Goal: Information Seeking & Learning: Learn about a topic

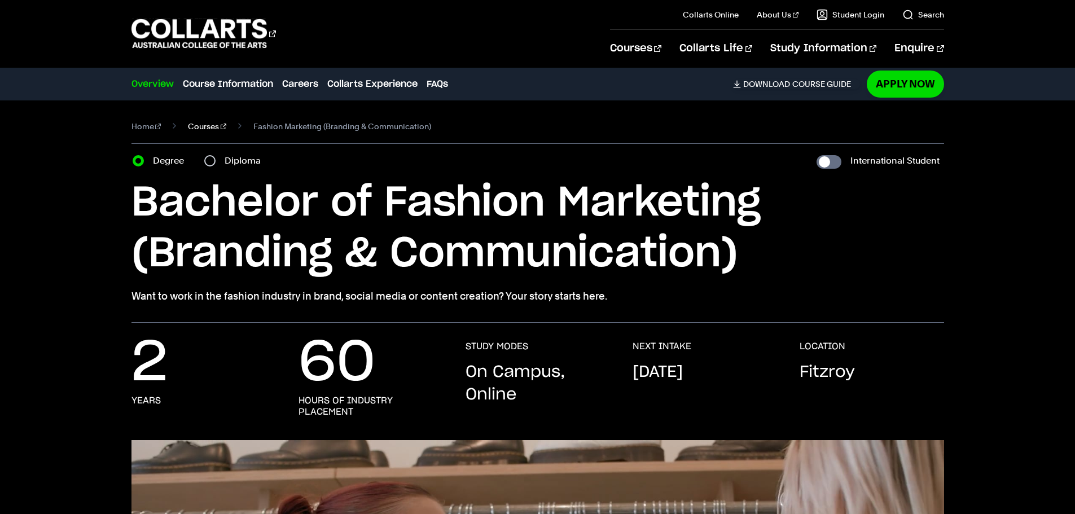
click at [209, 126] on link "Courses" at bounding box center [207, 127] width 38 height 16
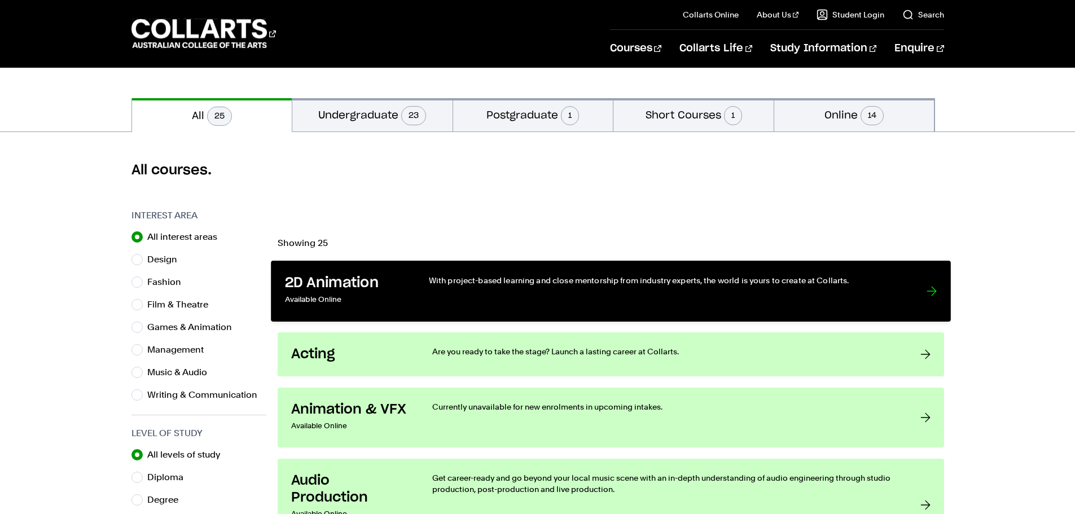
scroll to position [226, 0]
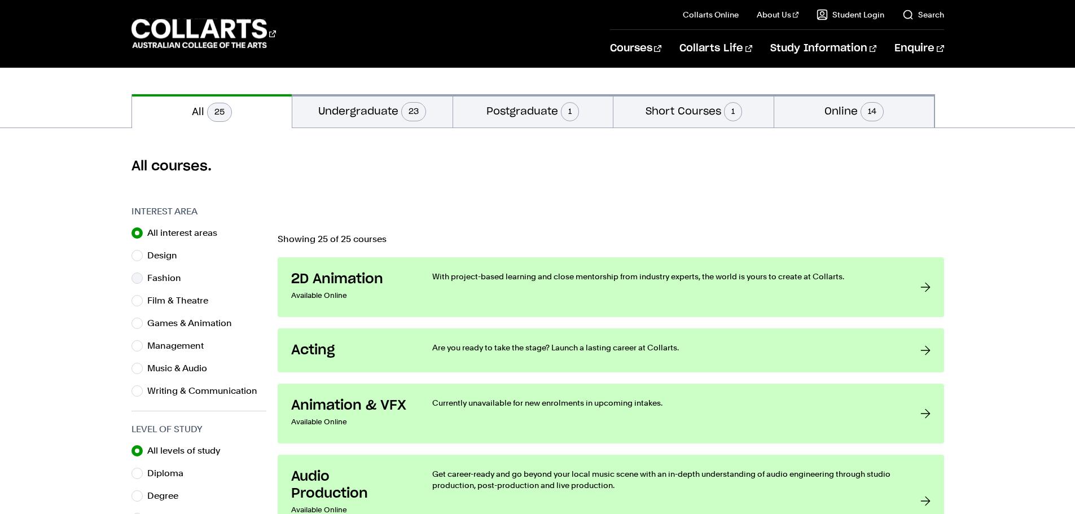
click at [171, 282] on label "Fashion" at bounding box center [168, 278] width 43 height 16
click at [143, 282] on input "Fashion" at bounding box center [137, 278] width 11 height 11
radio input "true"
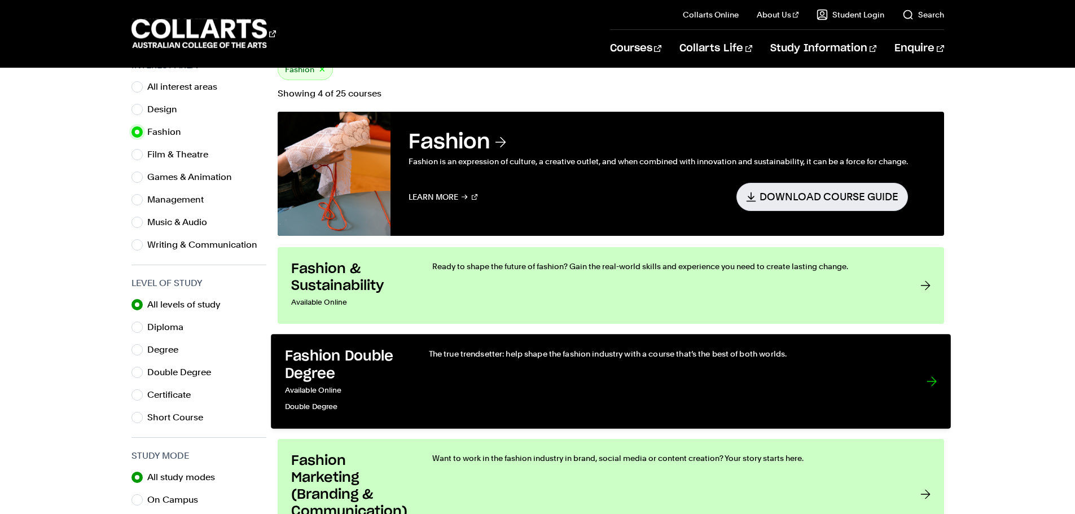
scroll to position [339, 0]
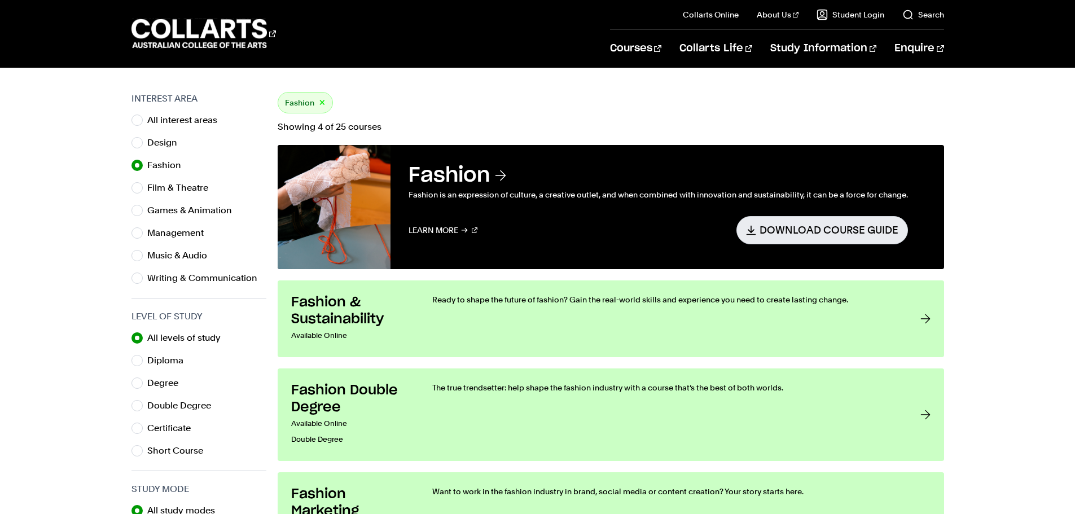
drag, startPoint x: 129, startPoint y: 49, endPoint x: 313, endPoint y: 43, distance: 184.1
click at [299, 48] on div "Courses Collarts Online Study 100% online About Us History & Values Strategic P…" at bounding box center [538, 33] width 996 height 67
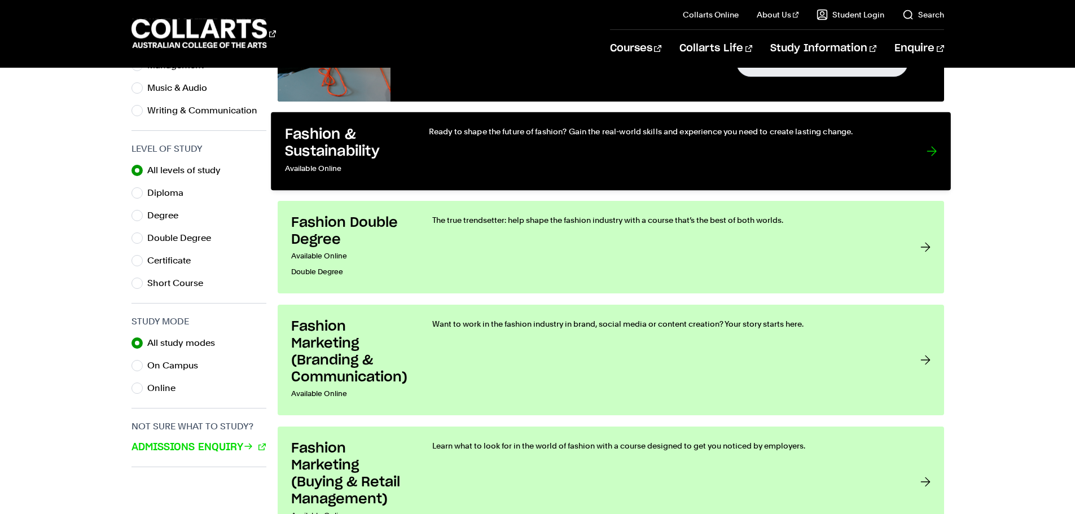
scroll to position [508, 0]
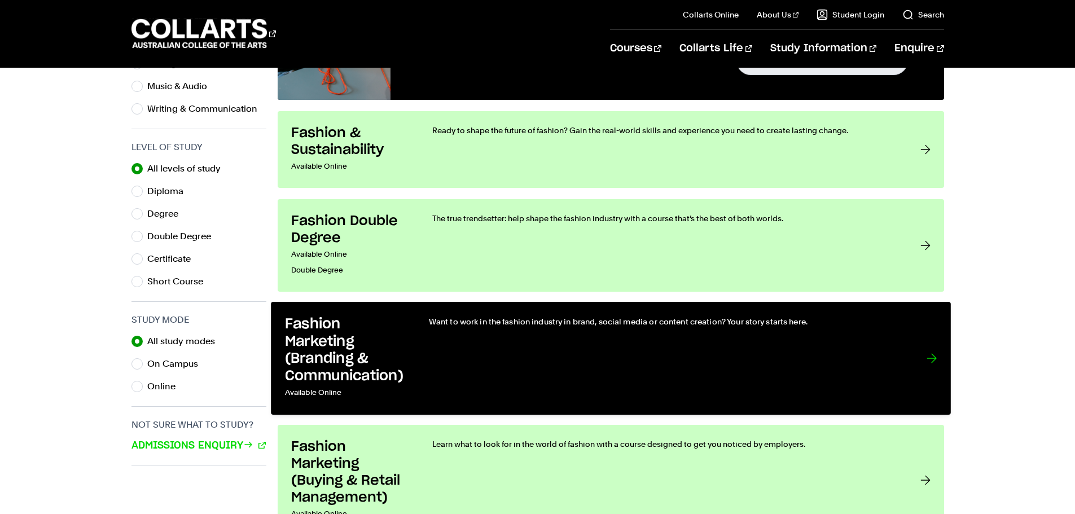
click at [517, 347] on div "Want to work in the fashion industry in brand, social media or content creation…" at bounding box center [665, 358] width 475 height 85
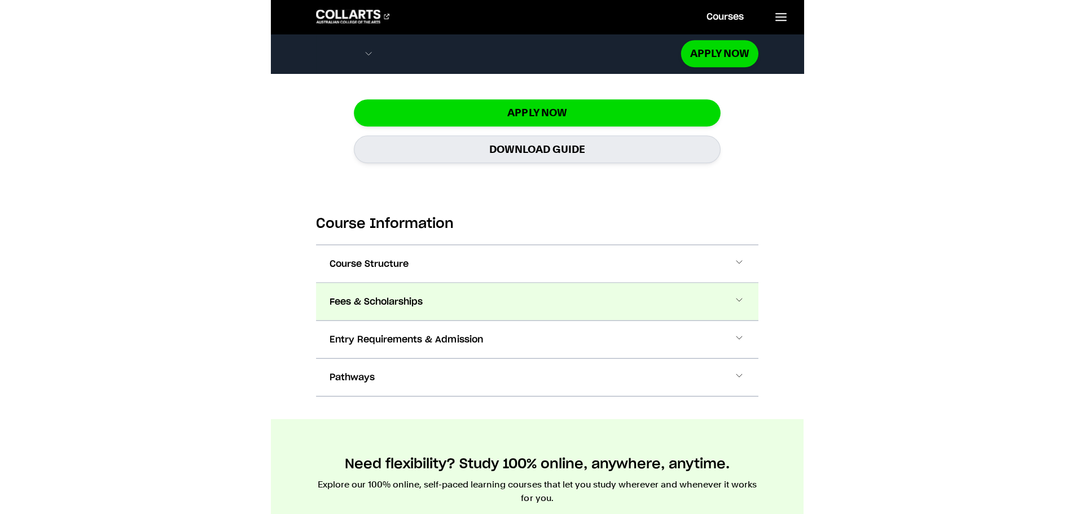
scroll to position [1118, 0]
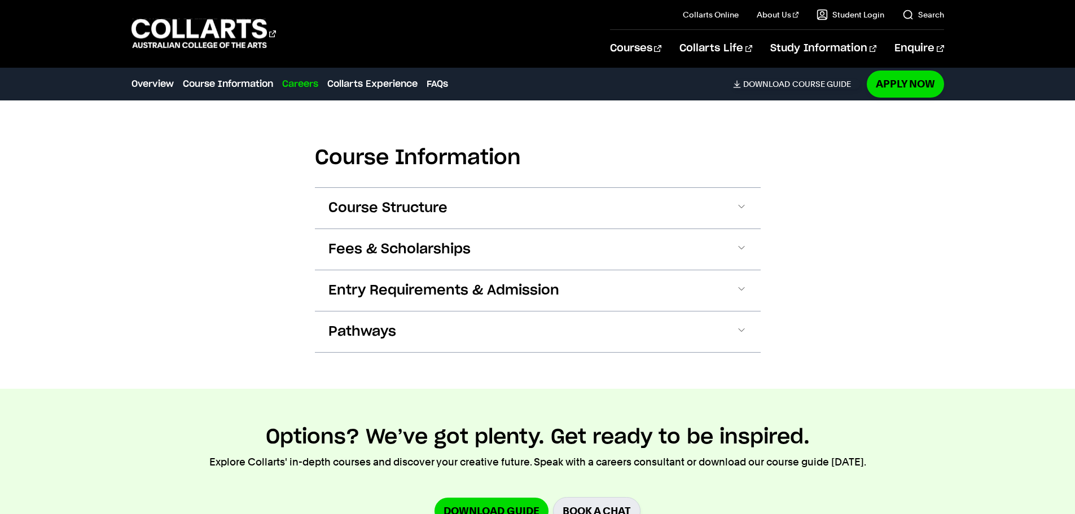
scroll to position [1129, 0]
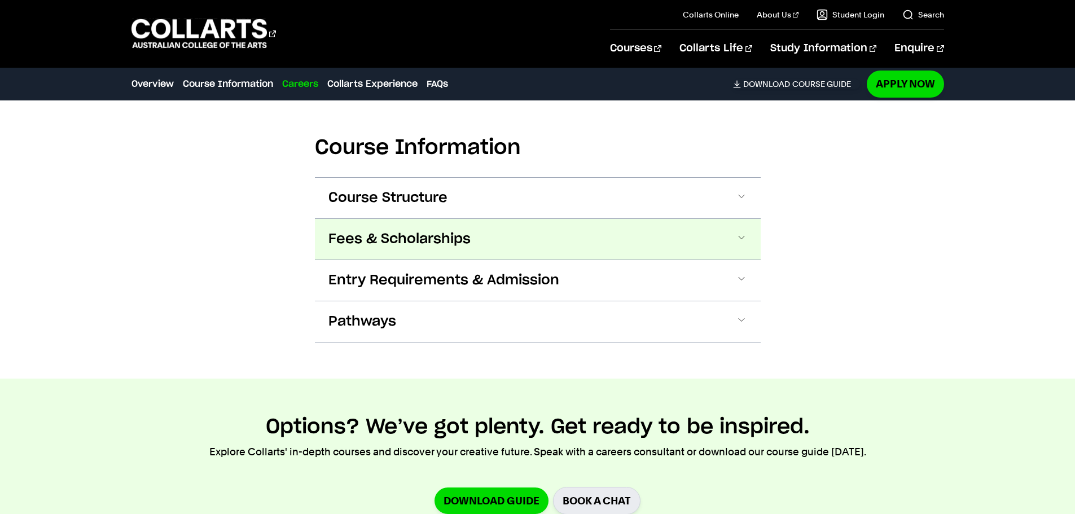
click at [0, 0] on button "Fees & Scholarships" at bounding box center [0, 0] width 0 height 0
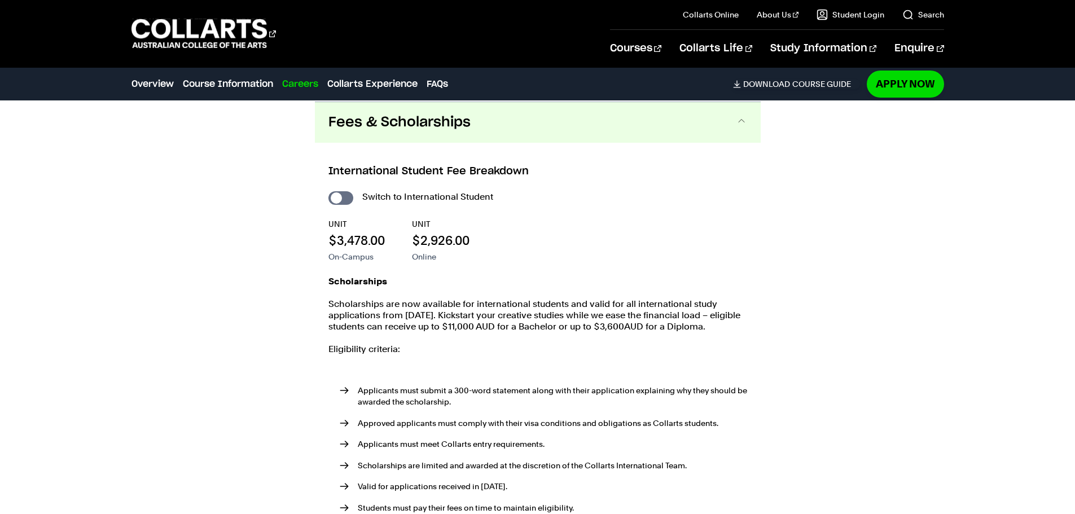
scroll to position [1246, 0]
click at [345, 198] on input "International Student" at bounding box center [341, 198] width 25 height 14
checkbox input "true"
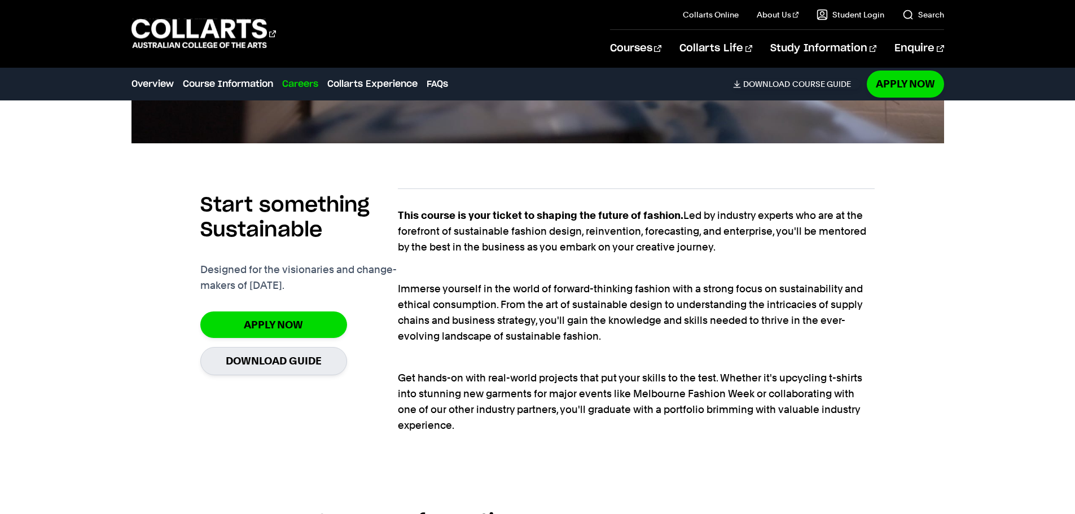
scroll to position [738, 0]
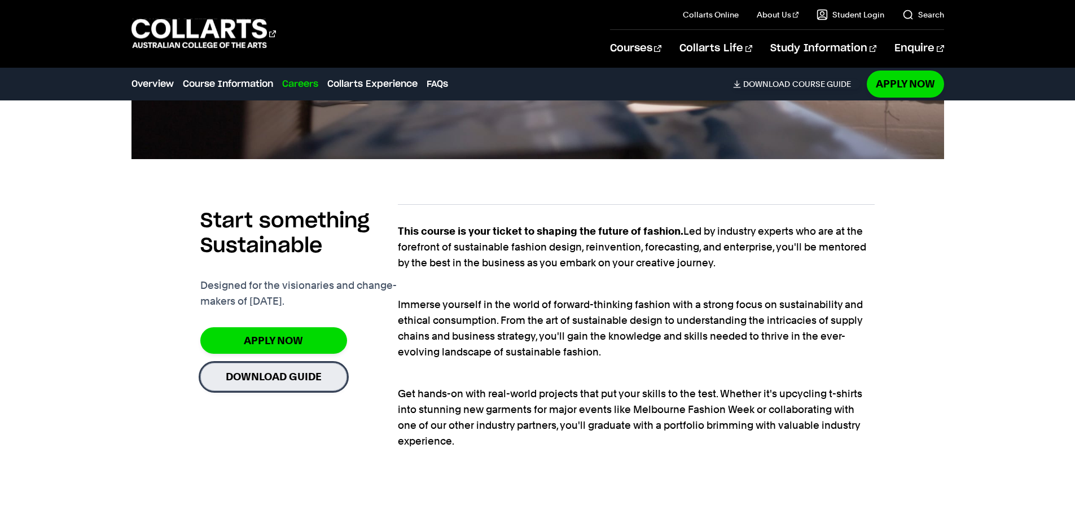
click at [330, 379] on link "Download Guide" at bounding box center [273, 377] width 147 height 28
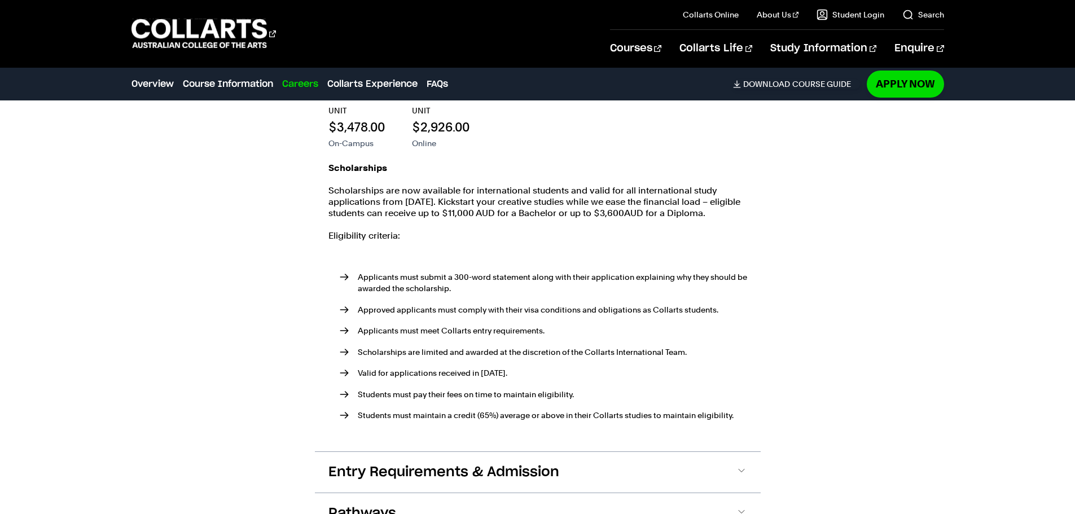
scroll to position [1190, 0]
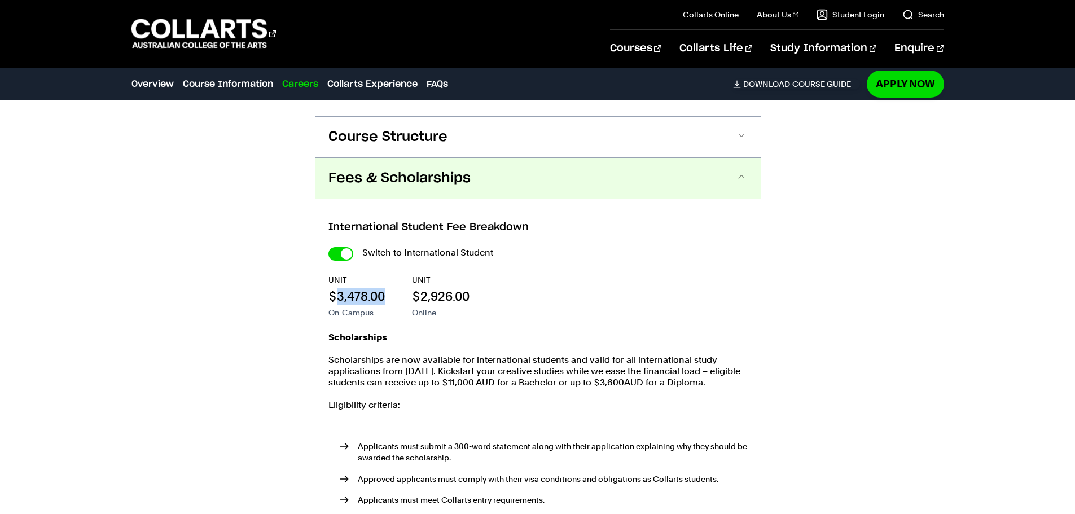
drag, startPoint x: 335, startPoint y: 297, endPoint x: 392, endPoint y: 297, distance: 57.6
click at [0, 0] on div "UNIT $3,478.00 On-Campus UNIT $2,926.00 Online" at bounding box center [0, 0] width 0 height 0
copy p "3,478.00"
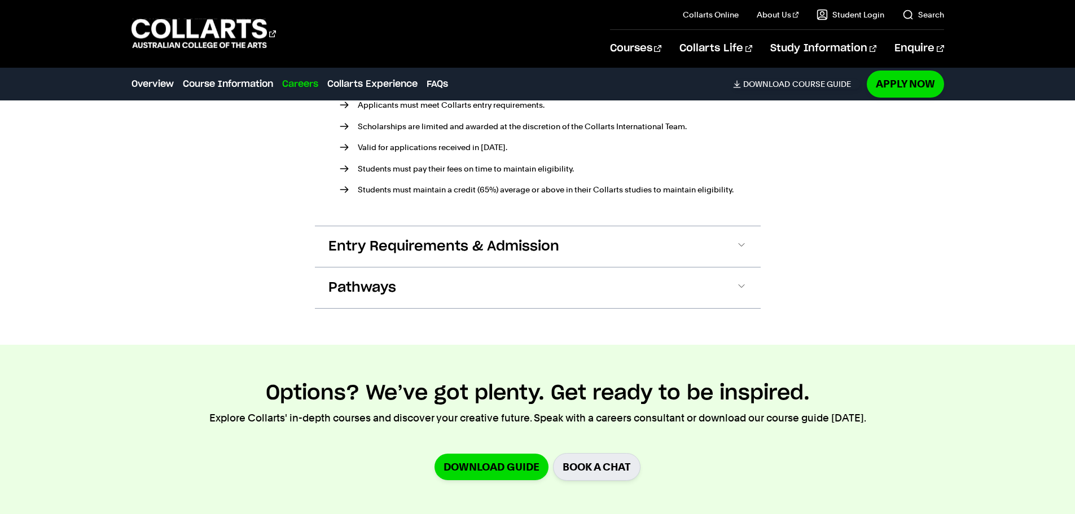
scroll to position [1416, 0]
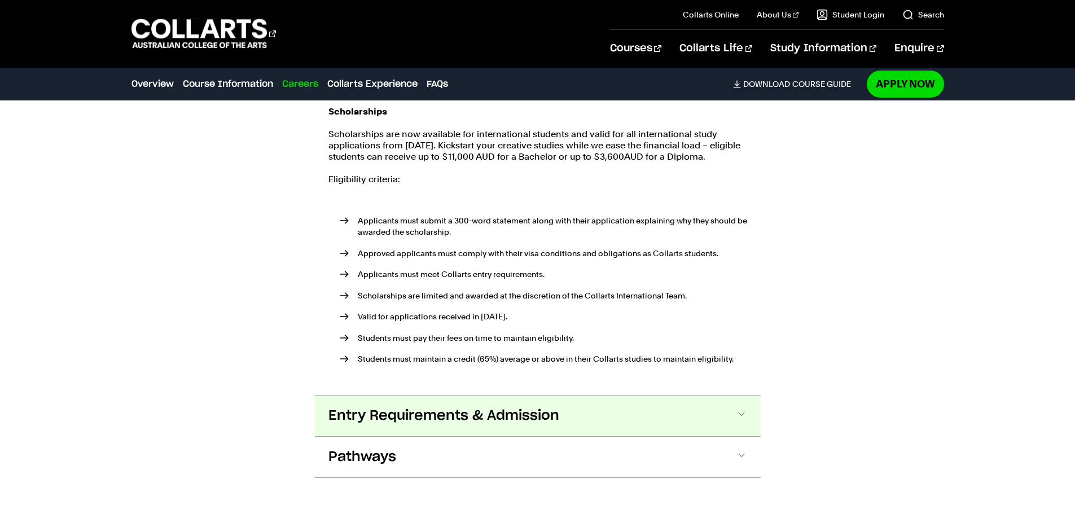
click at [0, 0] on span "Entry Requirements & Admission" at bounding box center [0, 0] width 0 height 0
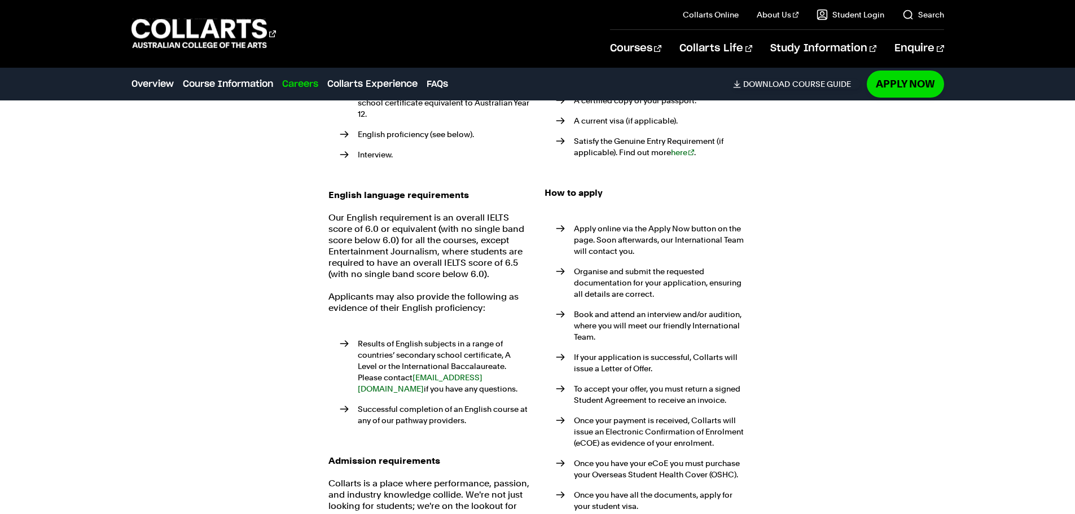
scroll to position [1879, 0]
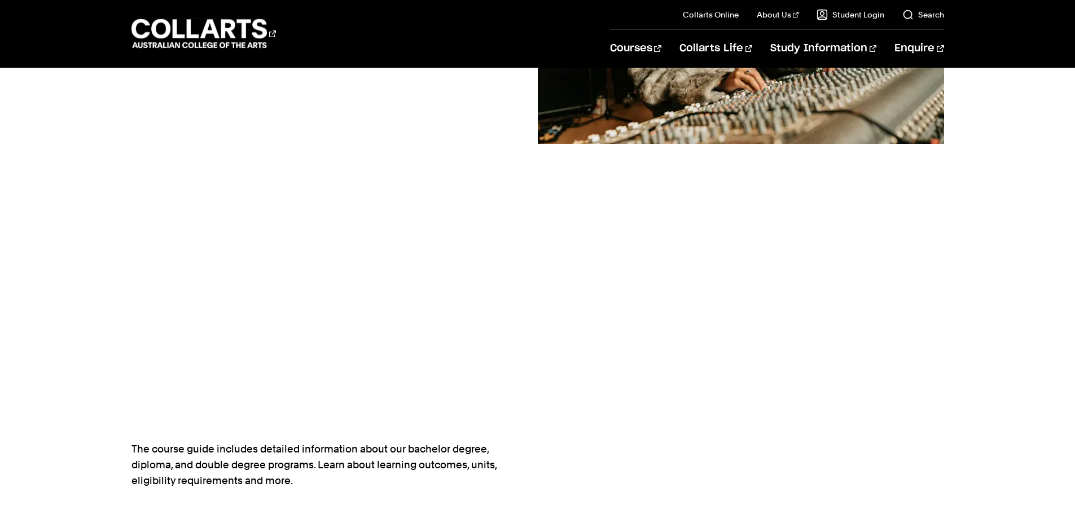
scroll to position [226, 0]
